Goal: Task Accomplishment & Management: Use online tool/utility

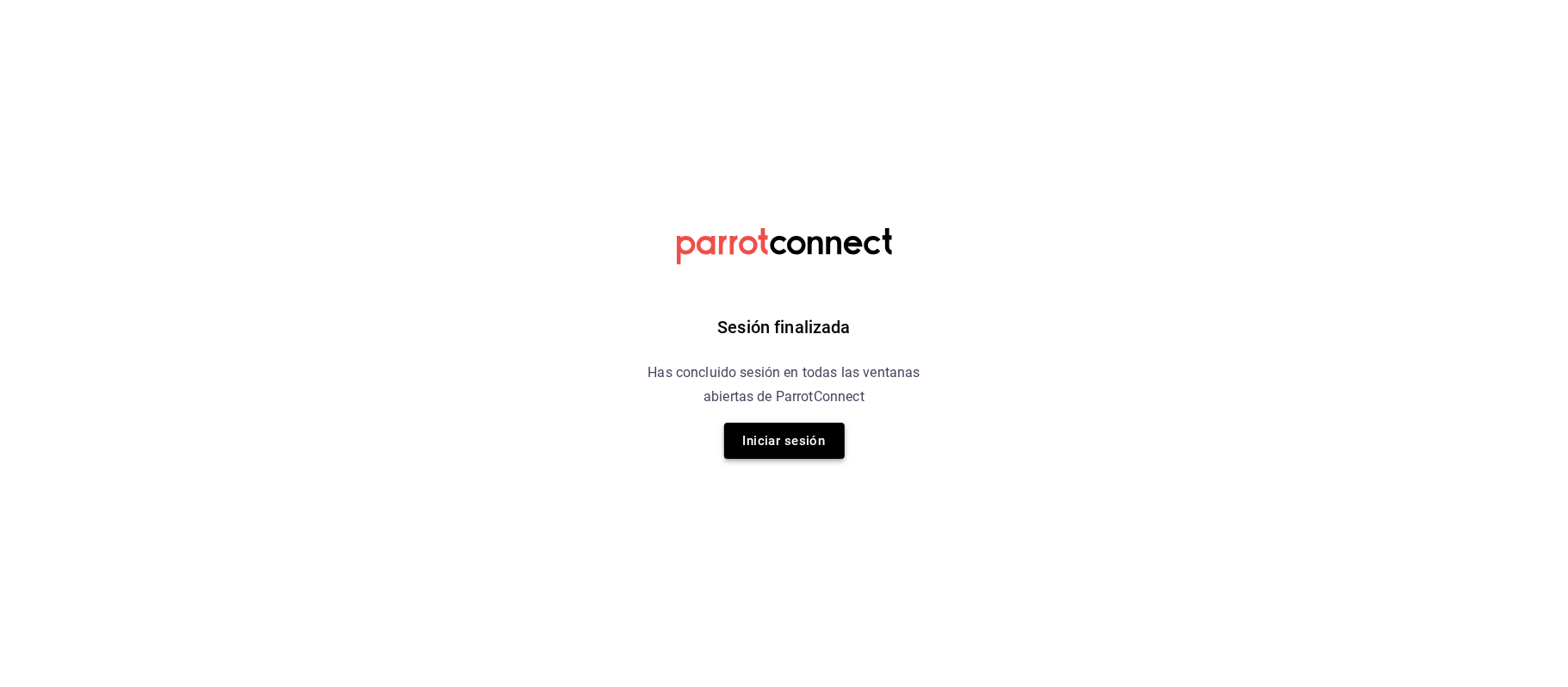
click at [797, 440] on button "Iniciar sesión" at bounding box center [784, 441] width 121 height 36
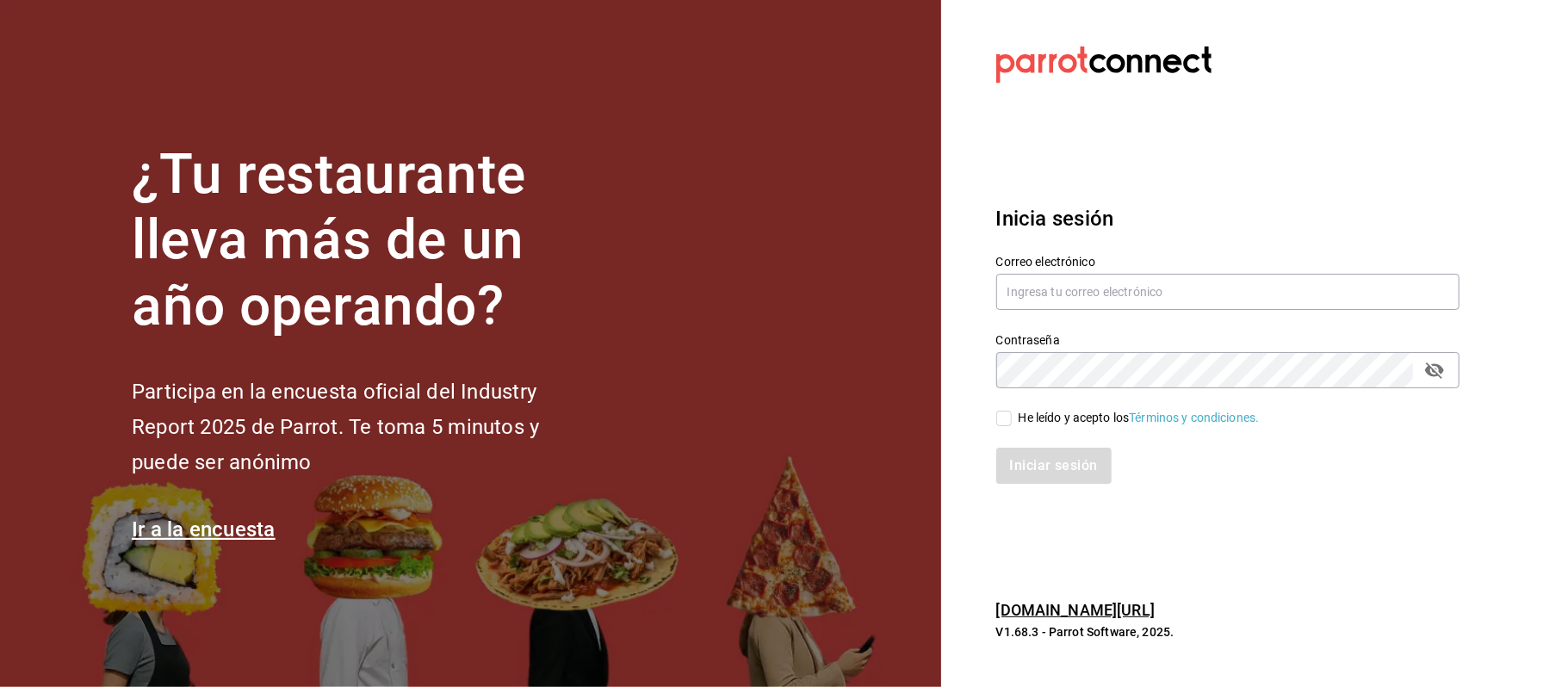
click at [1094, 272] on div "Correo electrónico" at bounding box center [1227, 284] width 463 height 58
click at [1093, 281] on input "text" at bounding box center [1227, 291] width 463 height 36
type input "[EMAIL_ADDRESS][DOMAIN_NAME]"
click at [1006, 424] on input "He leído y acepto los Términos y condiciones." at bounding box center [1004, 419] width 16 height 16
checkbox input "true"
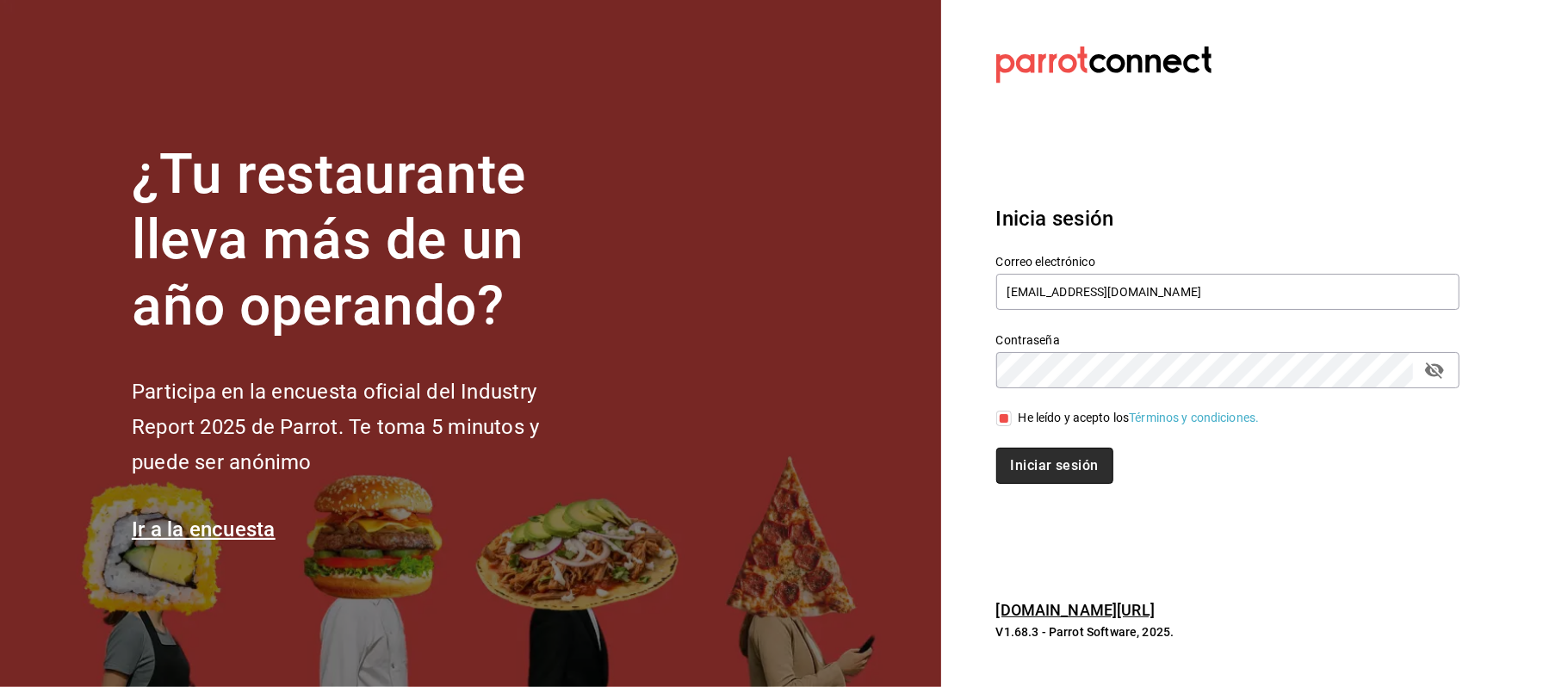
click at [1059, 468] on button "Iniciar sesión" at bounding box center [1054, 465] width 117 height 36
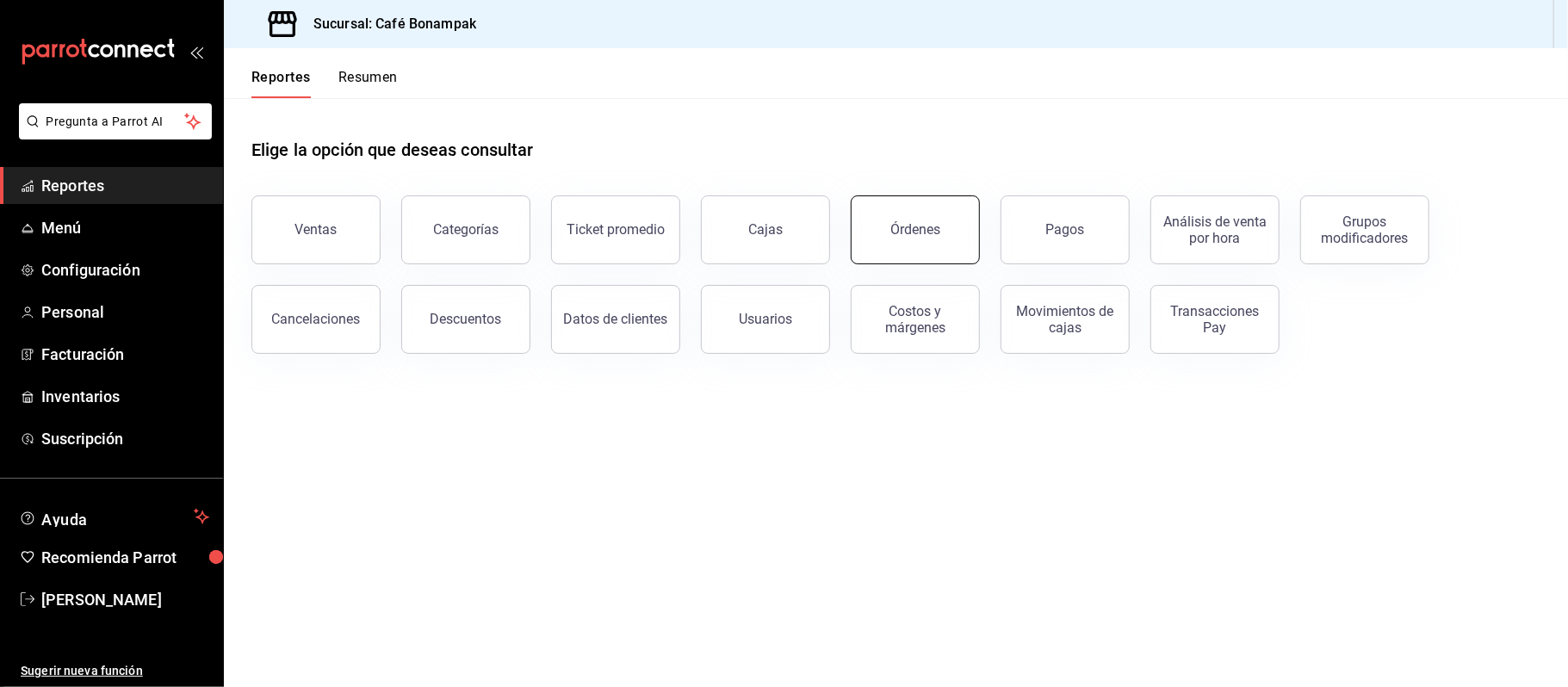
click at [937, 231] on div "Órdenes" at bounding box center [915, 229] width 50 height 17
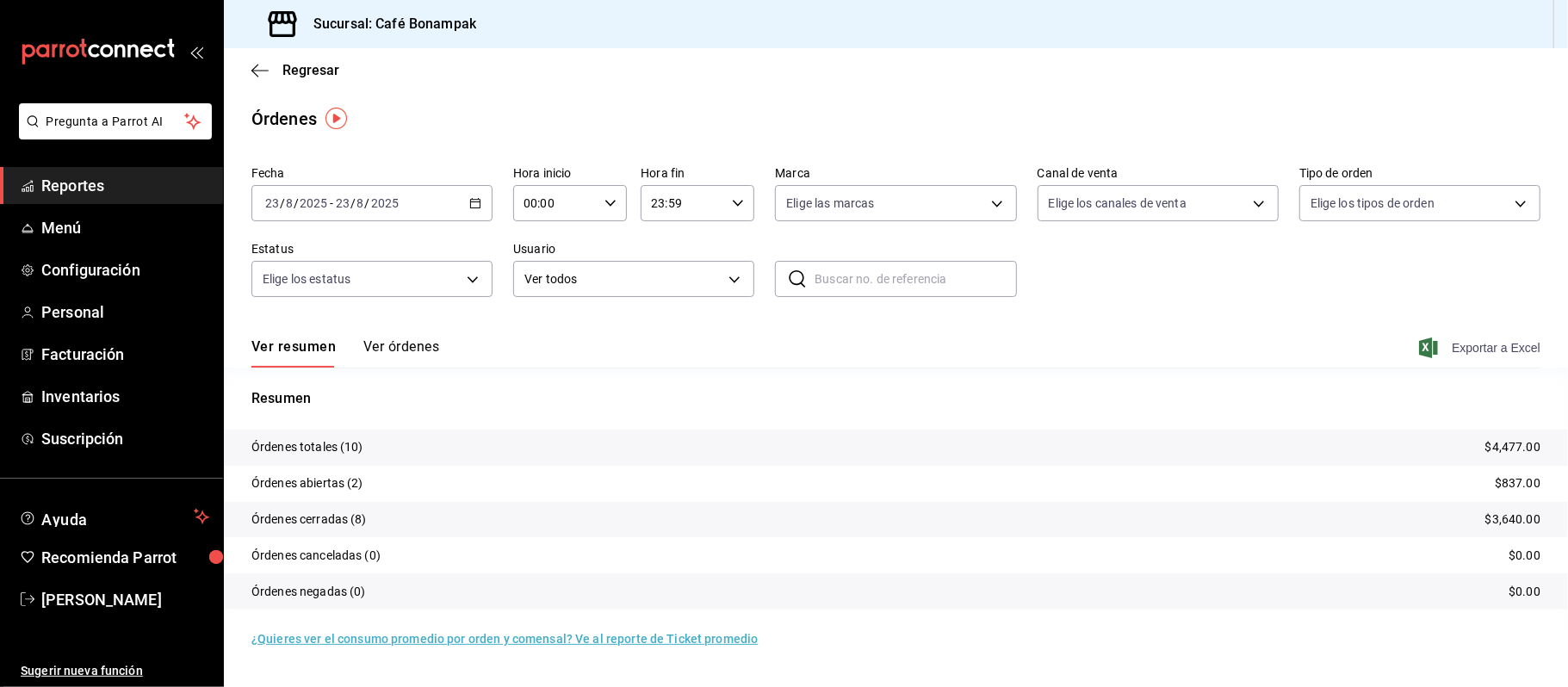
click at [1475, 344] on span "Exportar a Excel" at bounding box center [1481, 348] width 118 height 21
click at [119, 593] on span "Jaime Carrillo" at bounding box center [125, 600] width 168 height 24
